Goal: Transaction & Acquisition: Purchase product/service

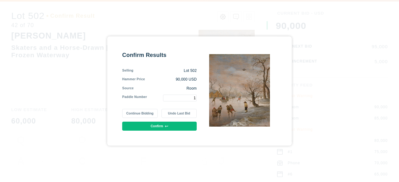
type input "1"
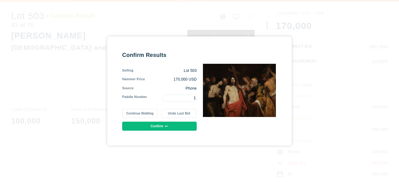
type input "1"
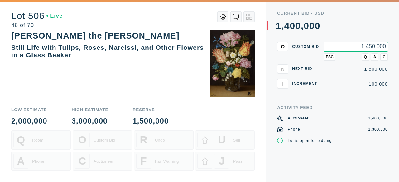
type input "1,450,000"
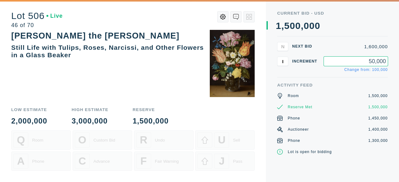
type input "50,000"
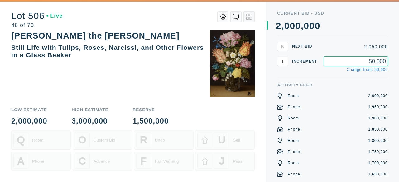
type input "50,000"
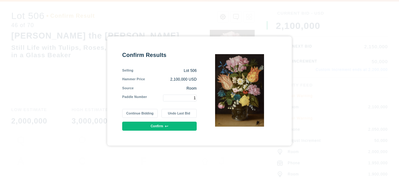
type input "1"
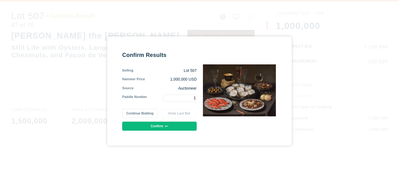
type input "1"
click at [143, 112] on button "Continue Bidding" at bounding box center [139, 113] width 35 height 9
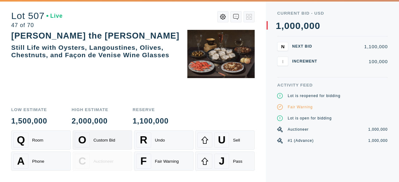
click at [98, 145] on div "O Custom Bid" at bounding box center [102, 140] width 55 height 15
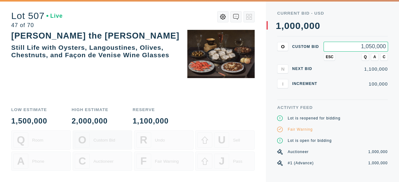
type input "1,050,000"
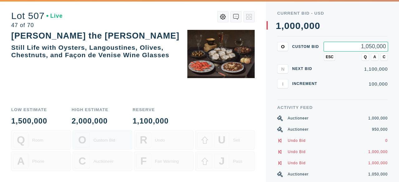
type input "1,050,000"
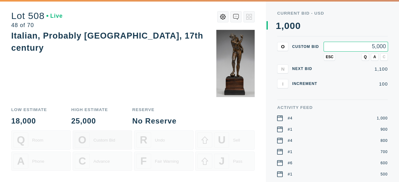
type input "5,000"
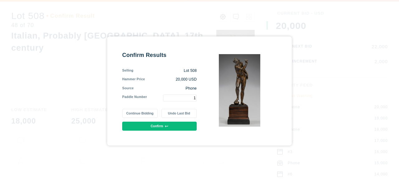
type input "1"
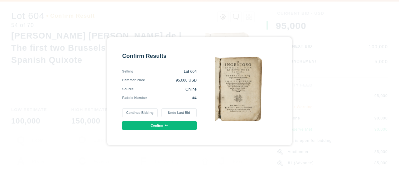
click at [139, 111] on button "Continue Bidding" at bounding box center [139, 112] width 35 height 9
type input "1"
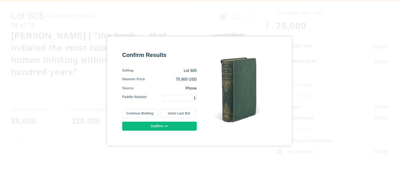
type input "1"
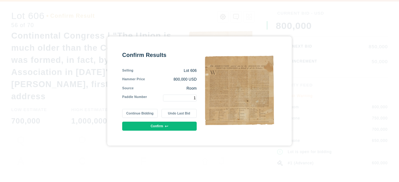
type input "1"
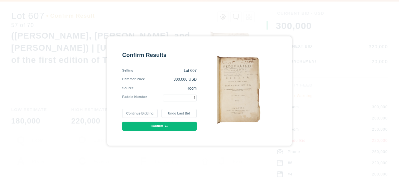
type input "1"
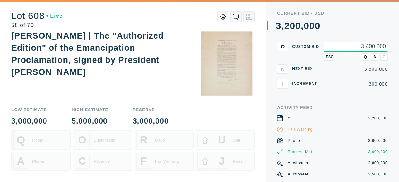
type input "3,400,000"
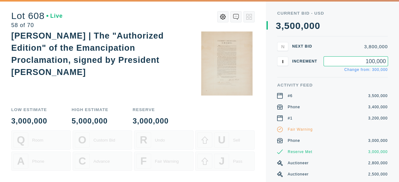
type input "100,000"
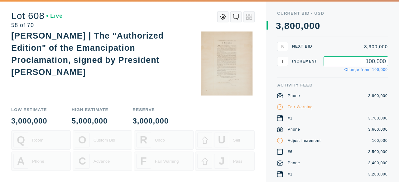
type input "100,000"
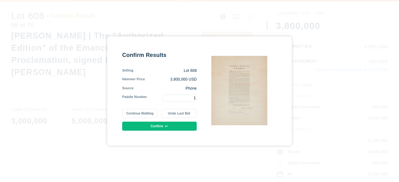
type input "1"
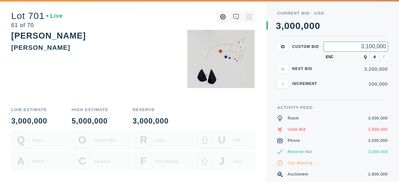
type input "3,100,000"
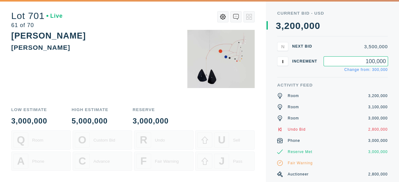
type input "100,000"
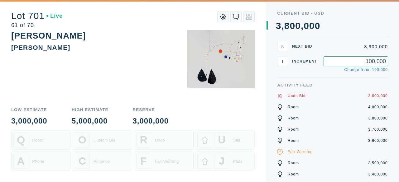
type input "100,000"
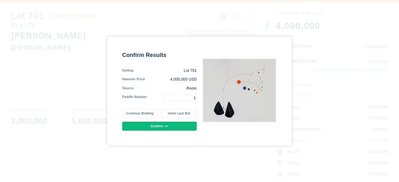
type input "1"
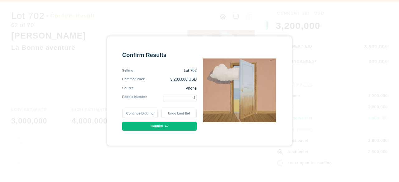
type input "1"
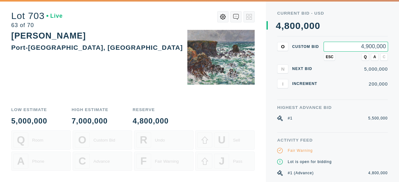
type input "4,900,000"
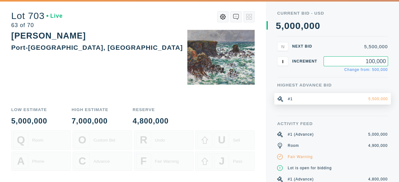
type input "100,000"
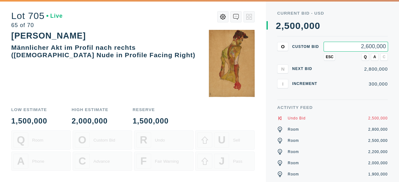
type input "2,600,000"
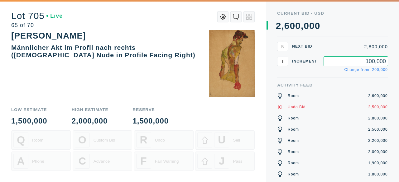
type input "100,000"
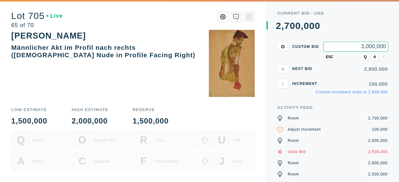
type input "3,000,000"
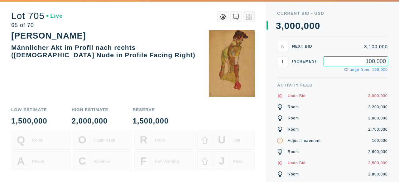
type input "100,000"
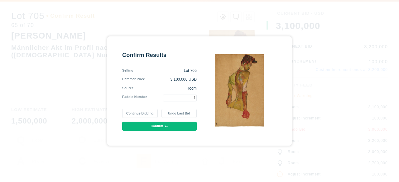
type input "1"
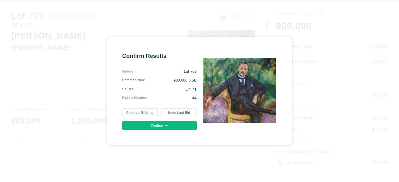
click at [142, 110] on button "Continue Bidding" at bounding box center [139, 112] width 35 height 9
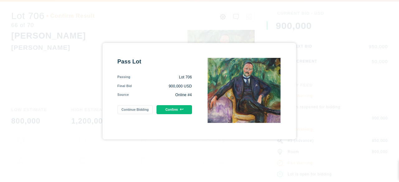
click at [176, 105] on button "Confirm" at bounding box center [174, 109] width 35 height 9
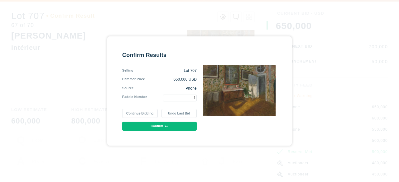
type input "1"
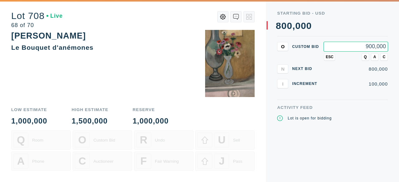
type input "900,000"
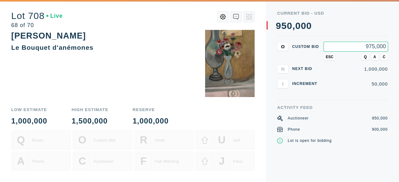
type input "975,000"
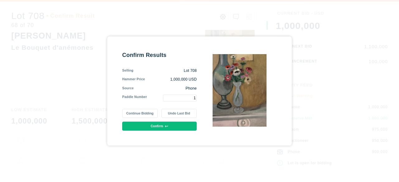
type input "1"
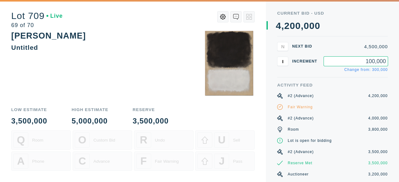
type input "100,000"
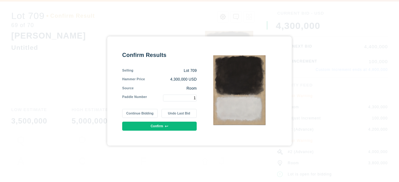
type input "1"
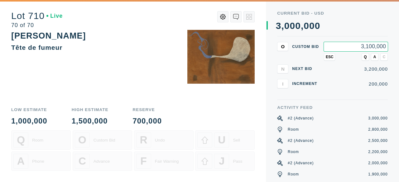
type input "3,100,000"
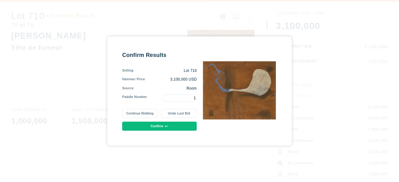
type input "1"
